Goal: Transaction & Acquisition: Purchase product/service

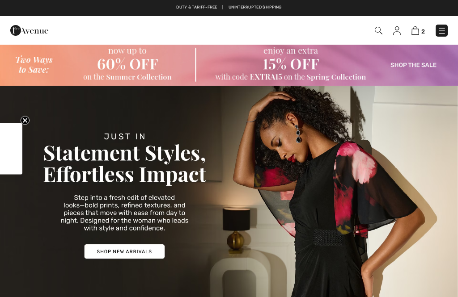
checkbox input "true"
click at [378, 29] on img at bounding box center [379, 31] width 8 height 8
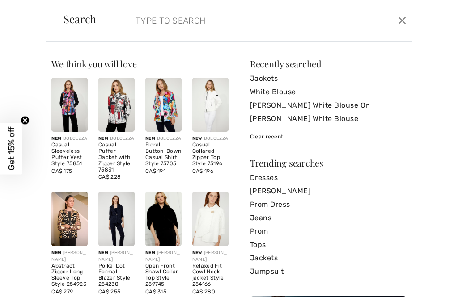
click at [130, 25] on input "search" at bounding box center [229, 20] width 200 height 27
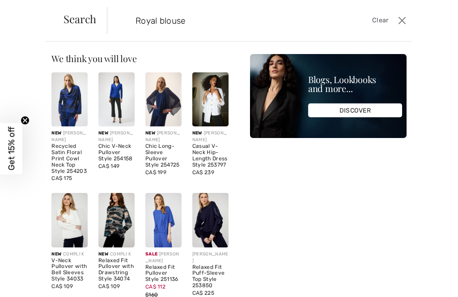
scroll to position [4, 0]
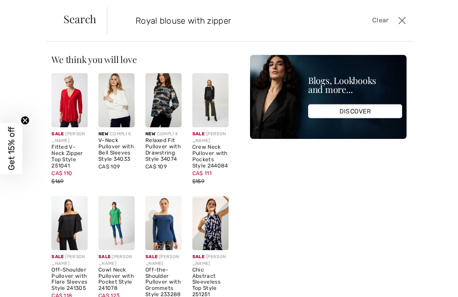
type input "Royal blouse with zipper"
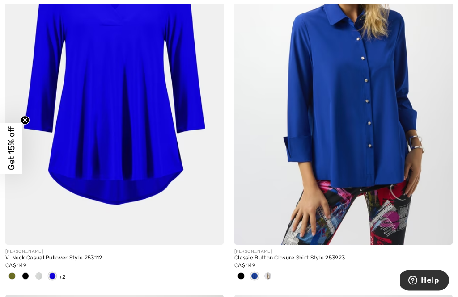
scroll to position [2917, 0]
click at [368, 160] on img at bounding box center [343, 81] width 218 height 327
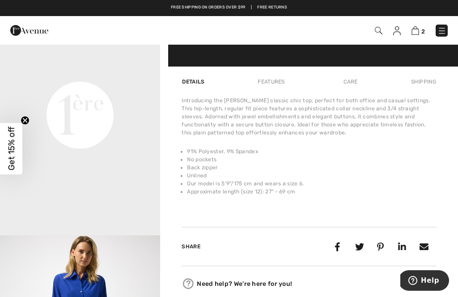
scroll to position [529, 0]
